Goal: Information Seeking & Learning: Learn about a topic

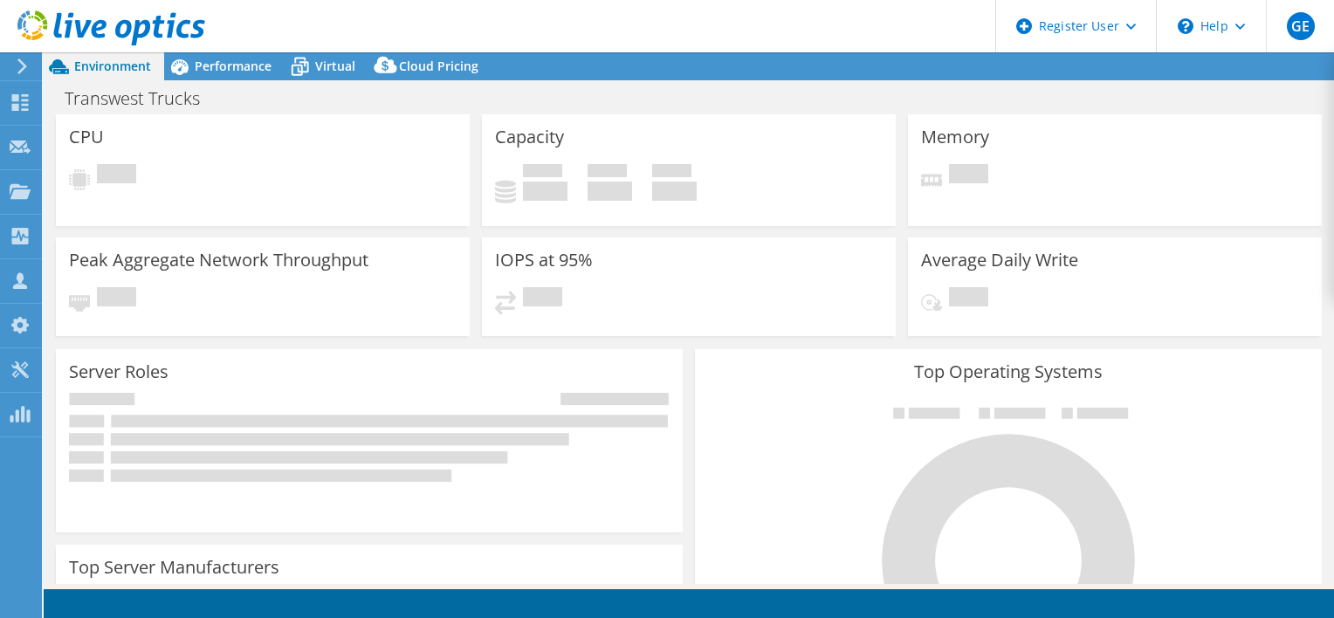
select select "USWest"
select select "USD"
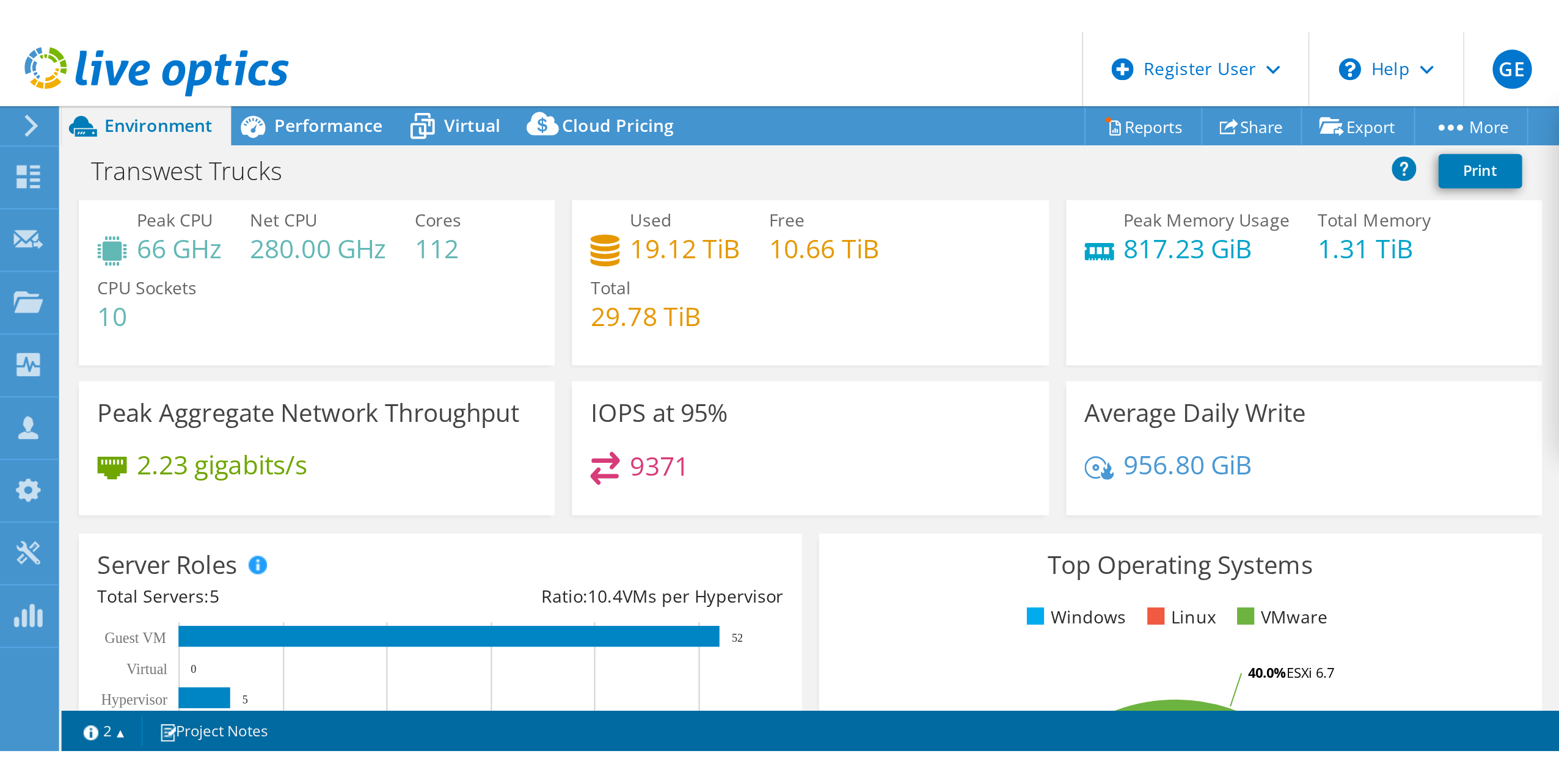
scroll to position [31, 0]
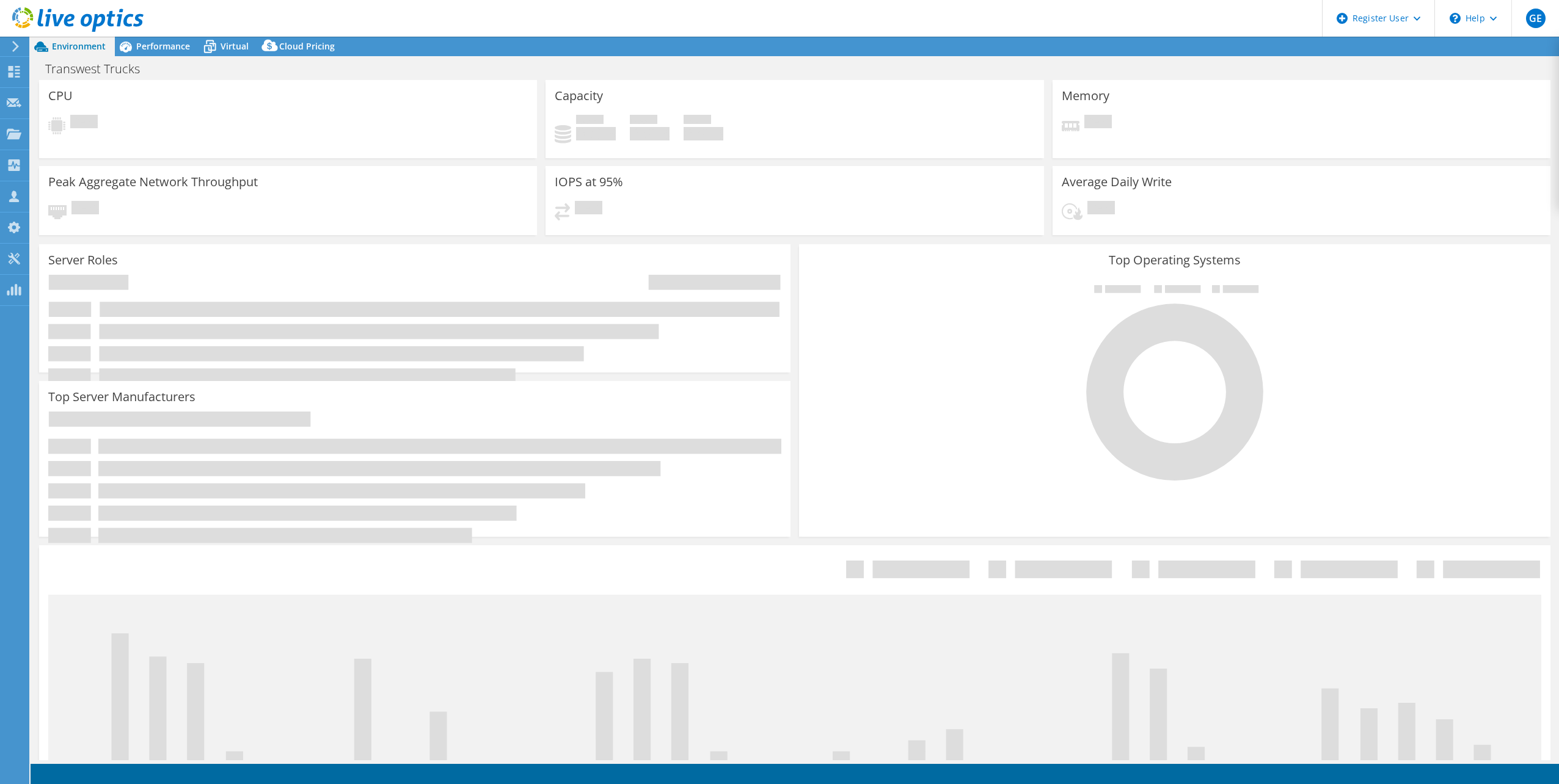
select select "USWest"
select select "USD"
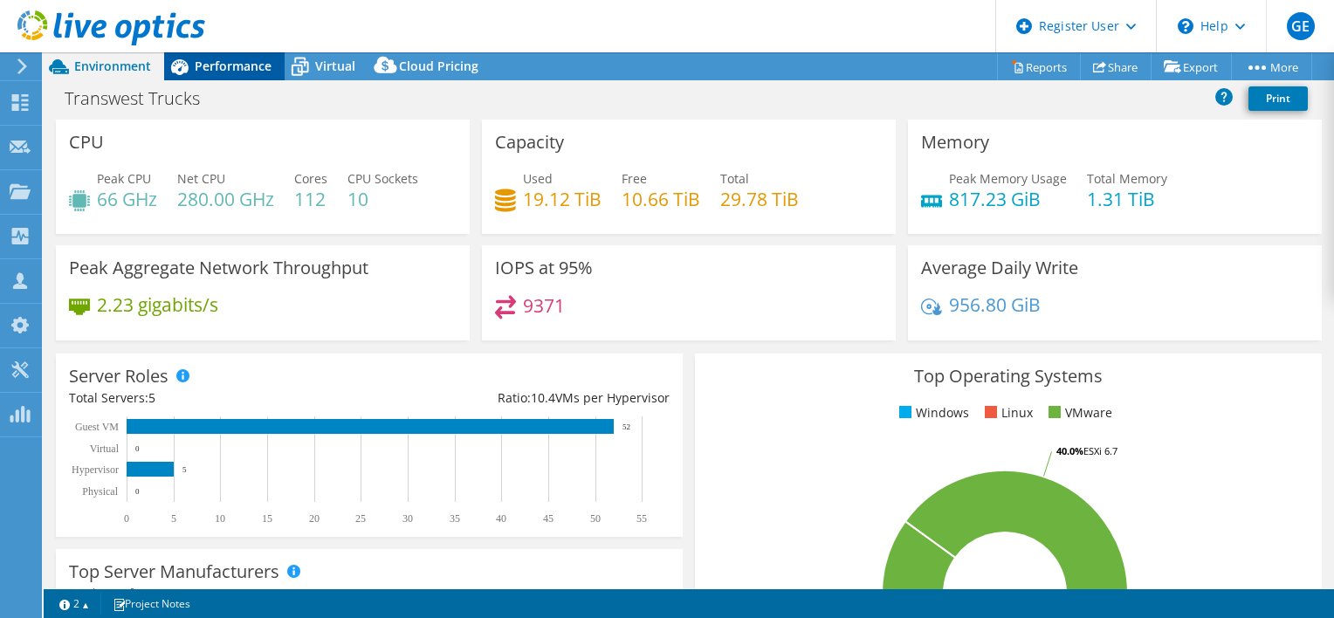
click at [234, 69] on span "Performance" at bounding box center [233, 66] width 77 height 17
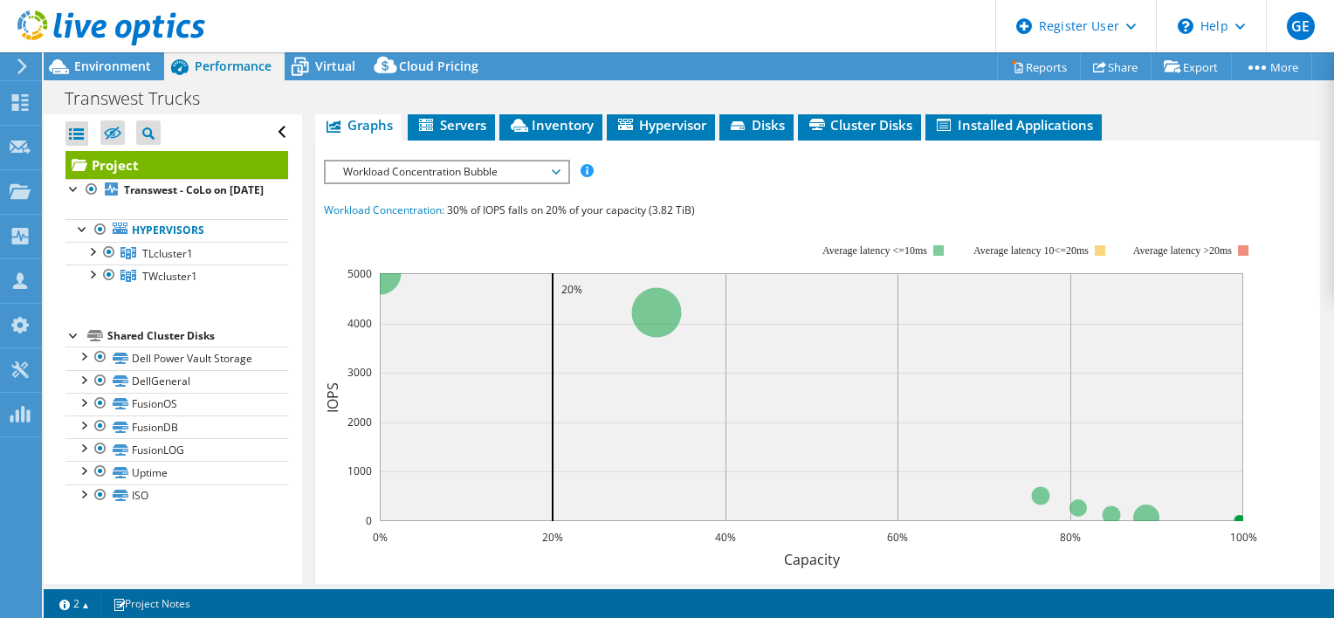
scroll to position [349, 0]
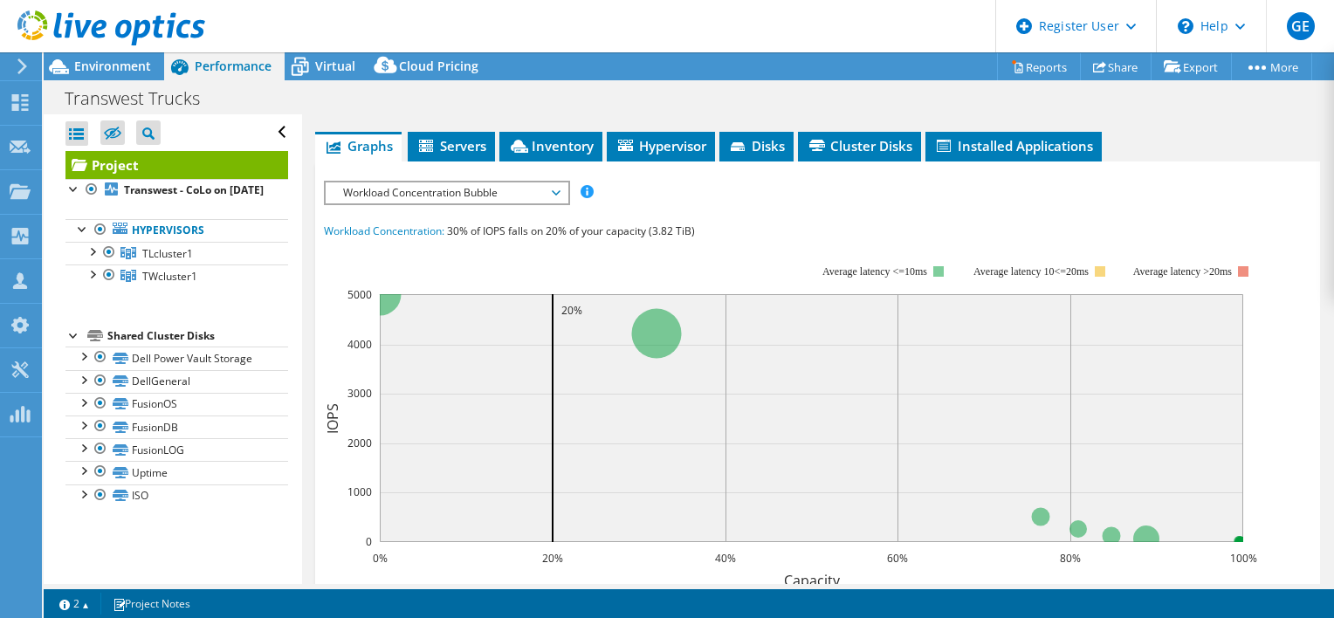
click at [468, 198] on span "Workload Concentration Bubble" at bounding box center [446, 192] width 224 height 21
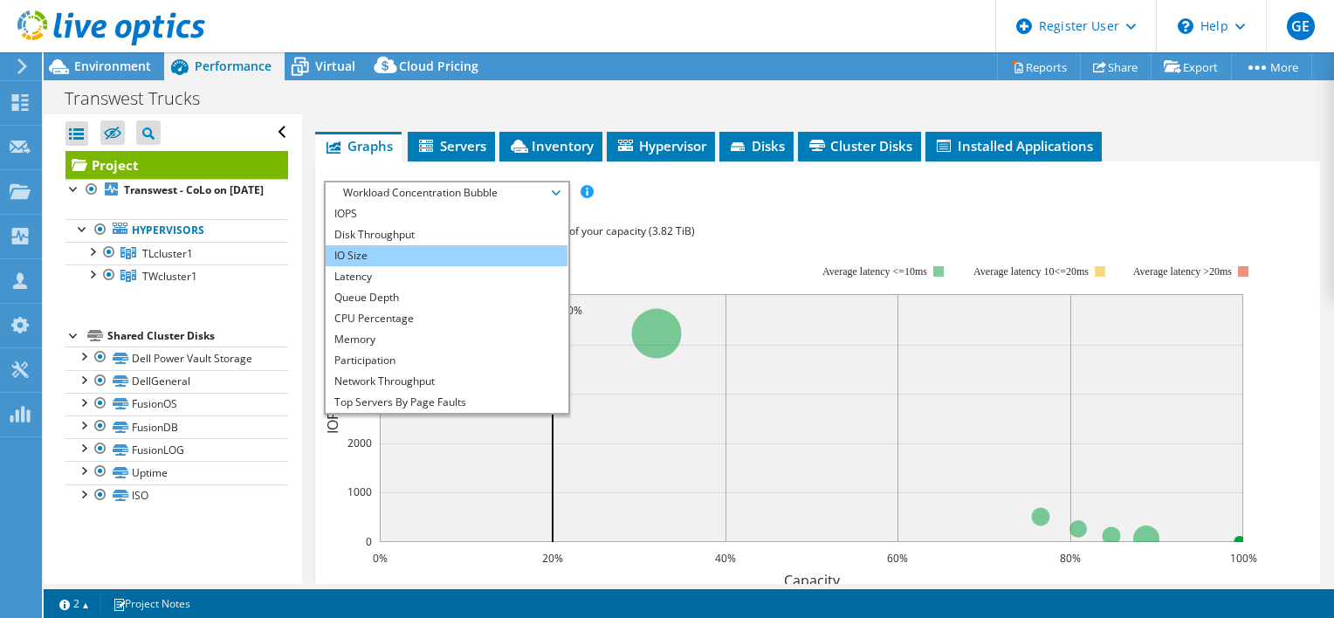
click at [374, 248] on li "IO Size" at bounding box center [447, 255] width 242 height 21
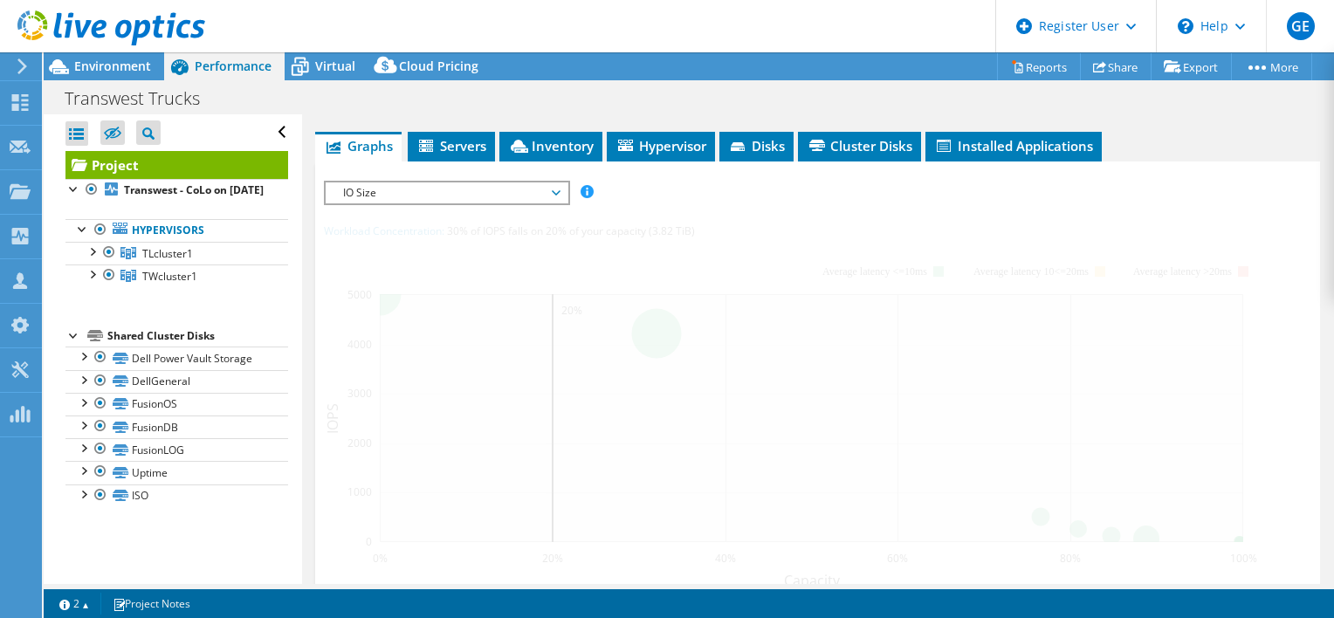
click at [381, 210] on div at bounding box center [817, 504] width 987 height 646
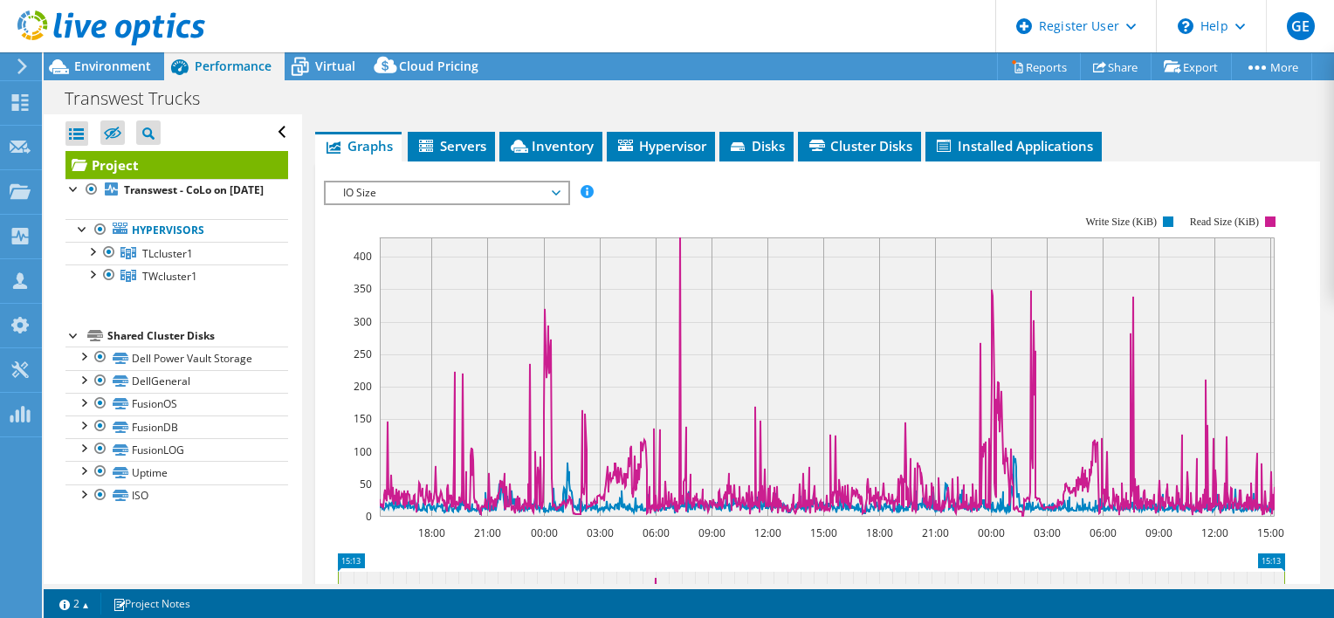
click at [381, 191] on span "IO Size" at bounding box center [446, 192] width 224 height 21
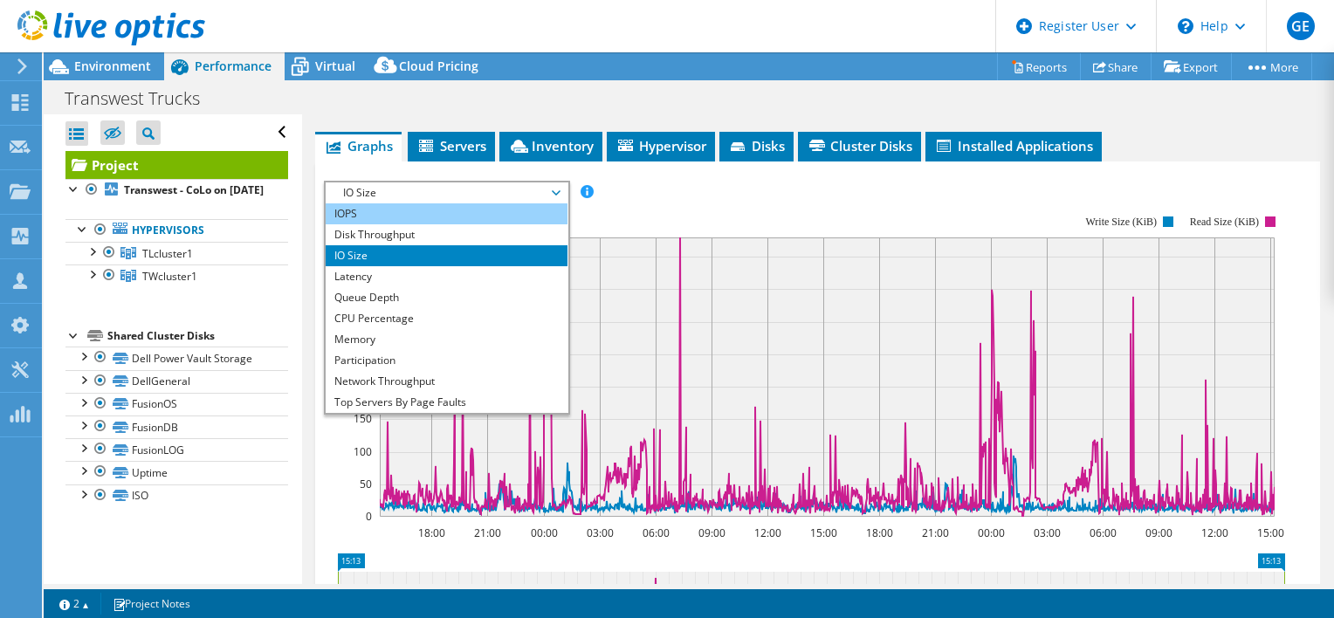
click at [368, 210] on li "IOPS" at bounding box center [447, 213] width 242 height 21
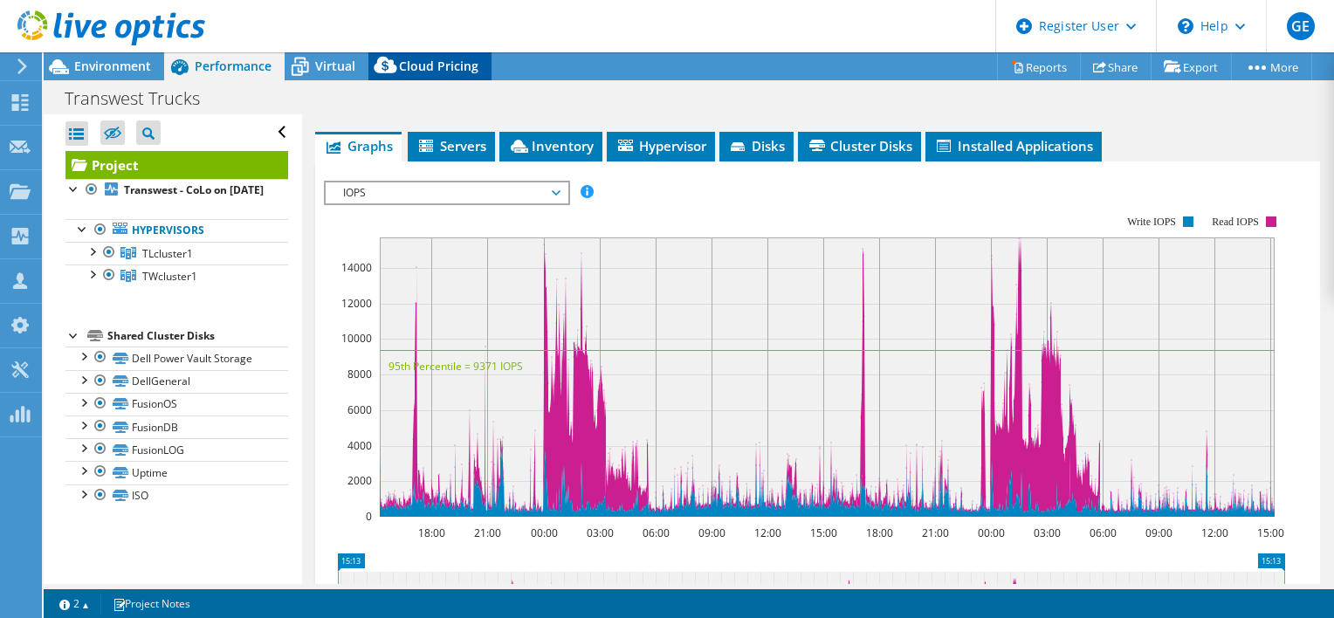
click at [455, 75] on div "Cloud Pricing" at bounding box center [429, 66] width 123 height 28
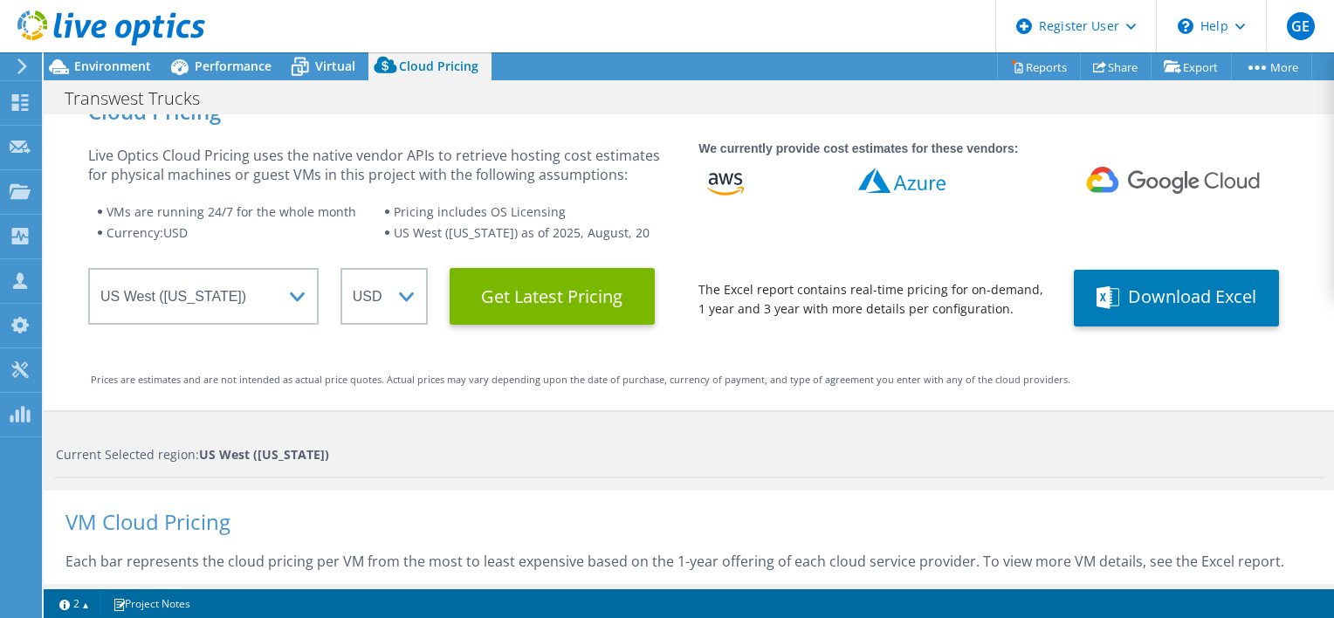
scroll to position [0, 0]
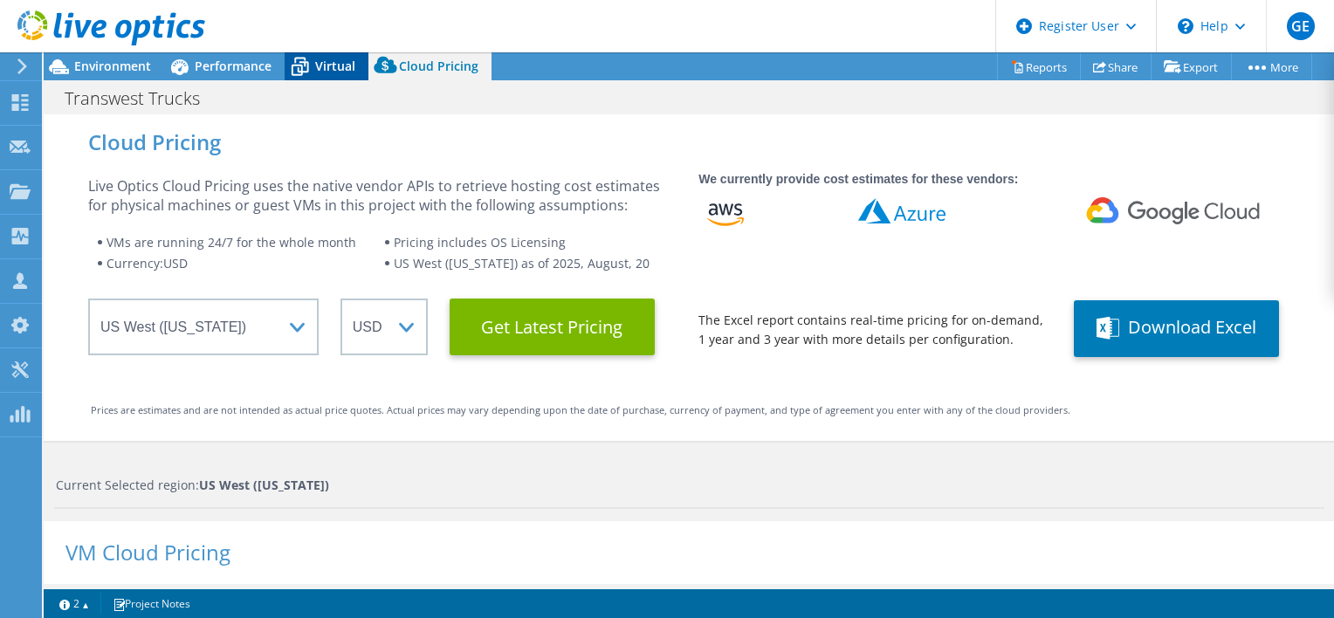
click at [339, 59] on span "Virtual" at bounding box center [335, 66] width 40 height 17
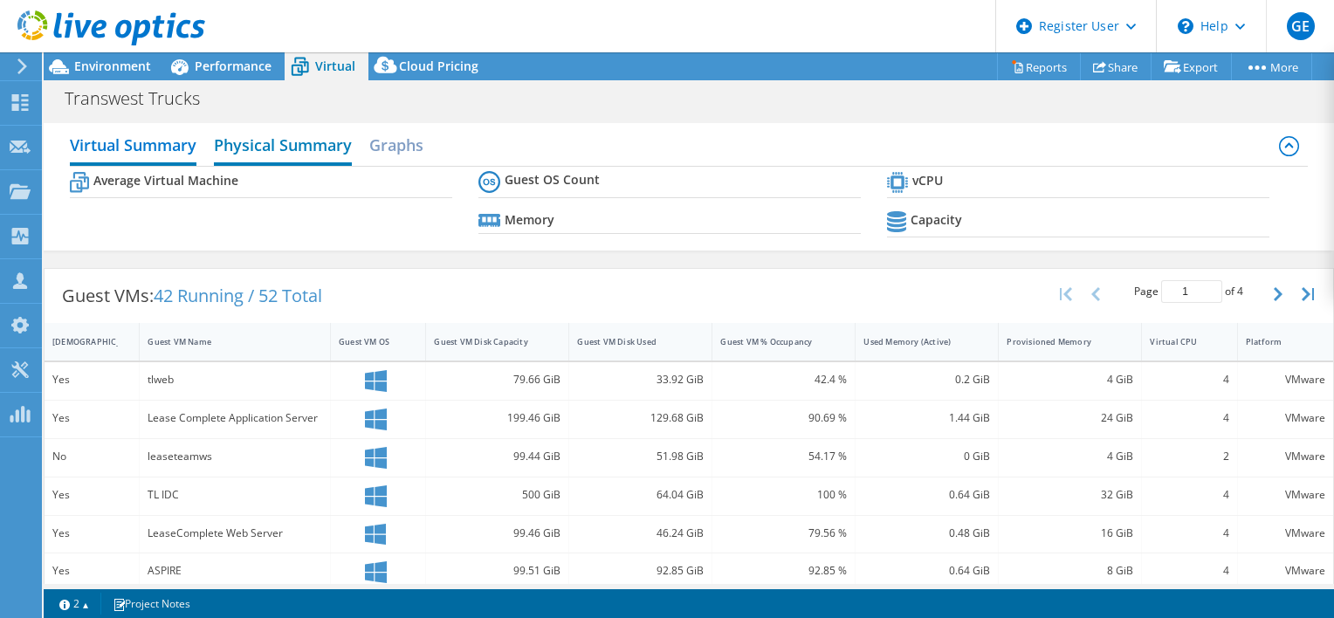
scroll to position [658, 0]
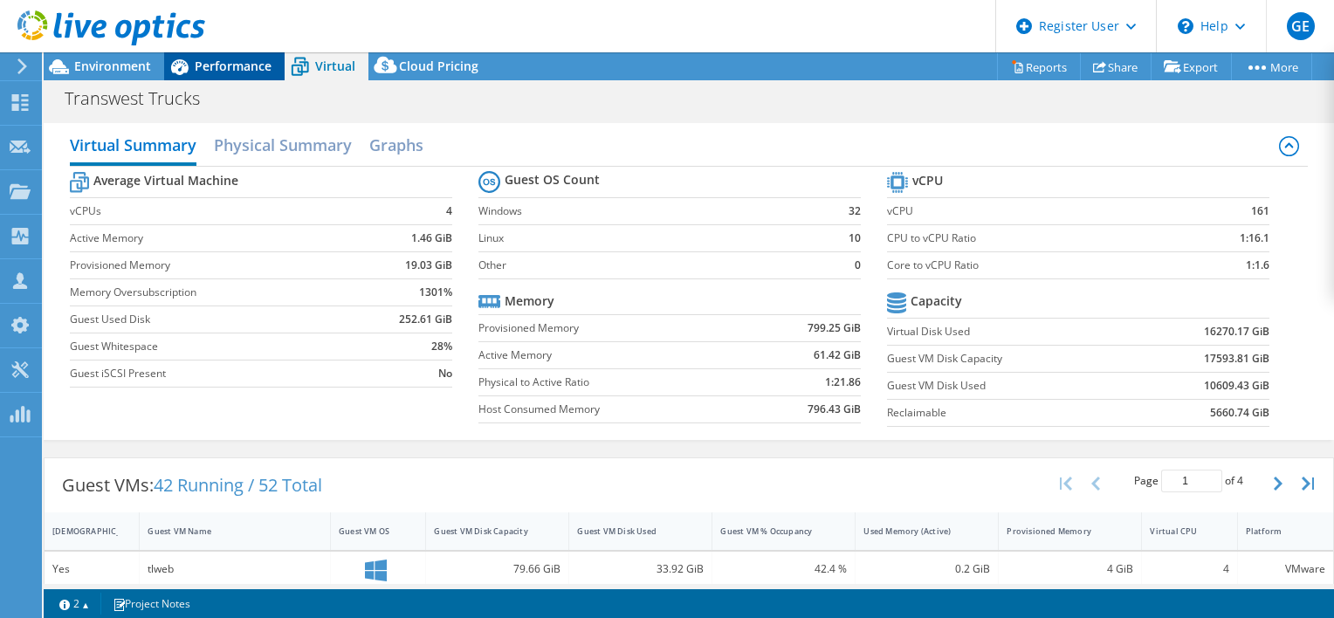
click at [250, 70] on span "Performance" at bounding box center [233, 66] width 77 height 17
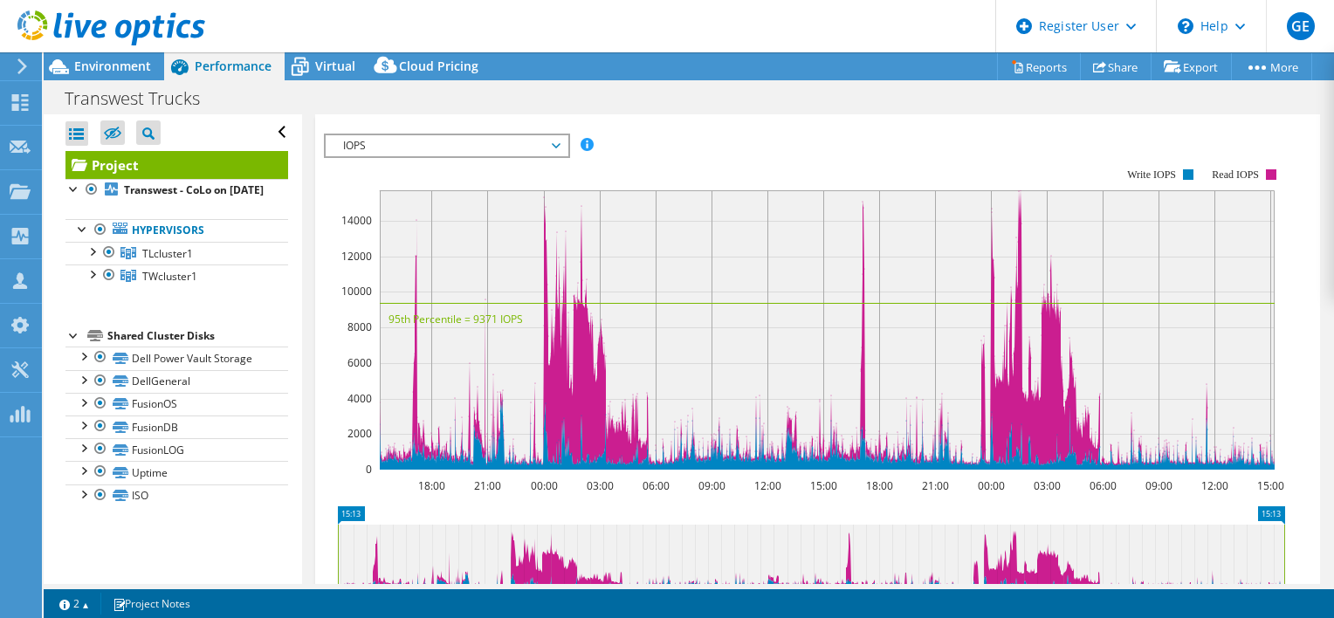
scroll to position [309, 0]
